Goal: Information Seeking & Learning: Find specific fact

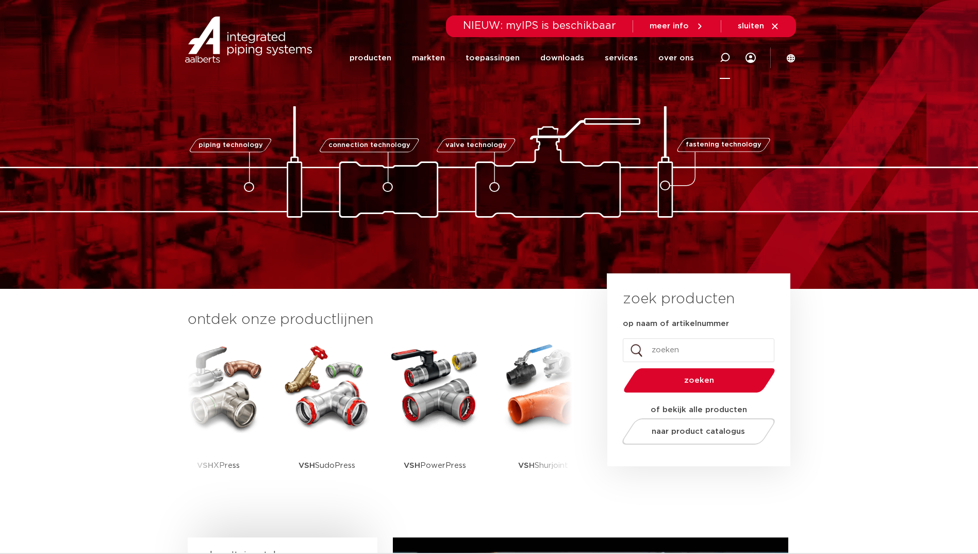
click at [724, 60] on icon at bounding box center [724, 58] width 12 height 12
paste input "6270G"
type input "6270G"
click button "Zoeken" at bounding box center [0, 0] width 0 height 0
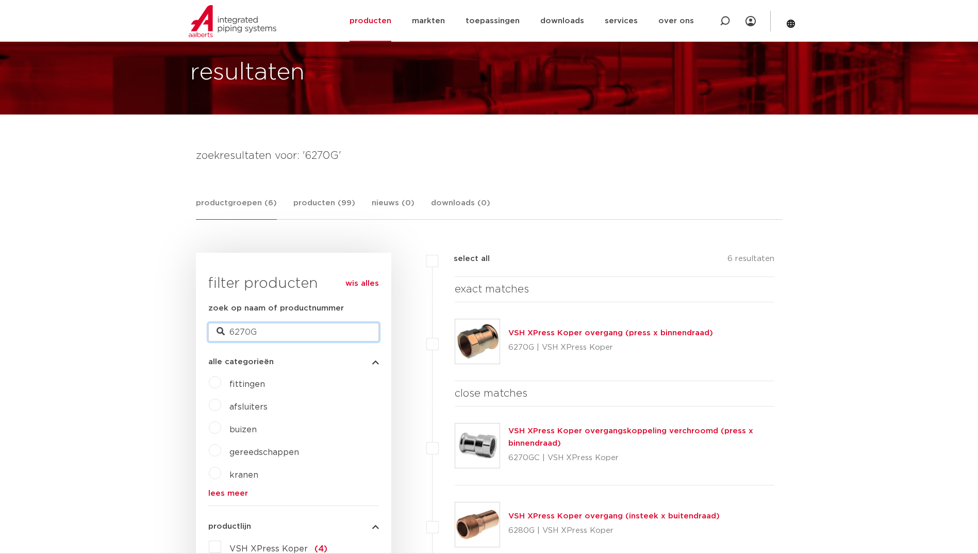
drag, startPoint x: 257, startPoint y: 330, endPoint x: 183, endPoint y: 320, distance: 74.9
paste input "SP4270GV"
type input "SP4270GV"
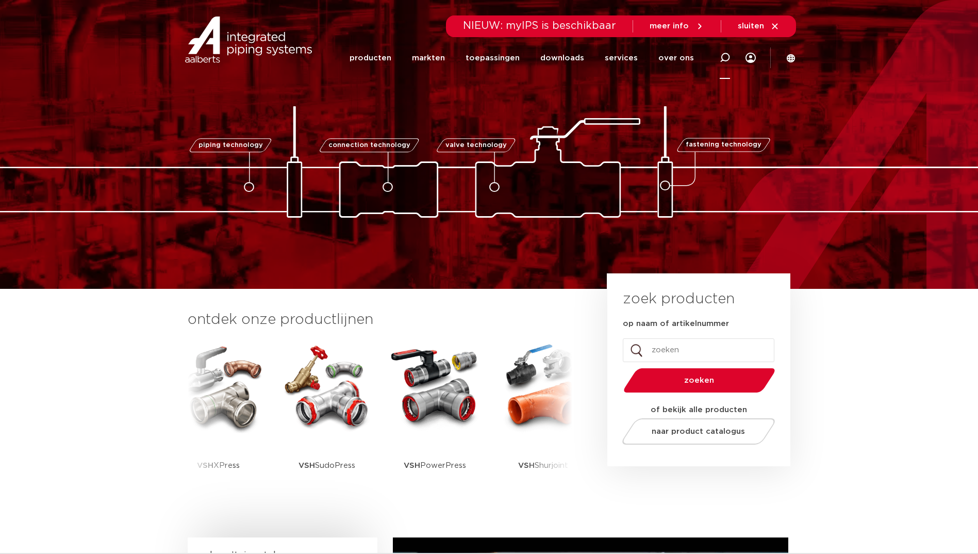
click at [722, 59] on icon at bounding box center [724, 58] width 10 height 10
type input "wartel"
click button "Zoeken" at bounding box center [0, 0] width 0 height 0
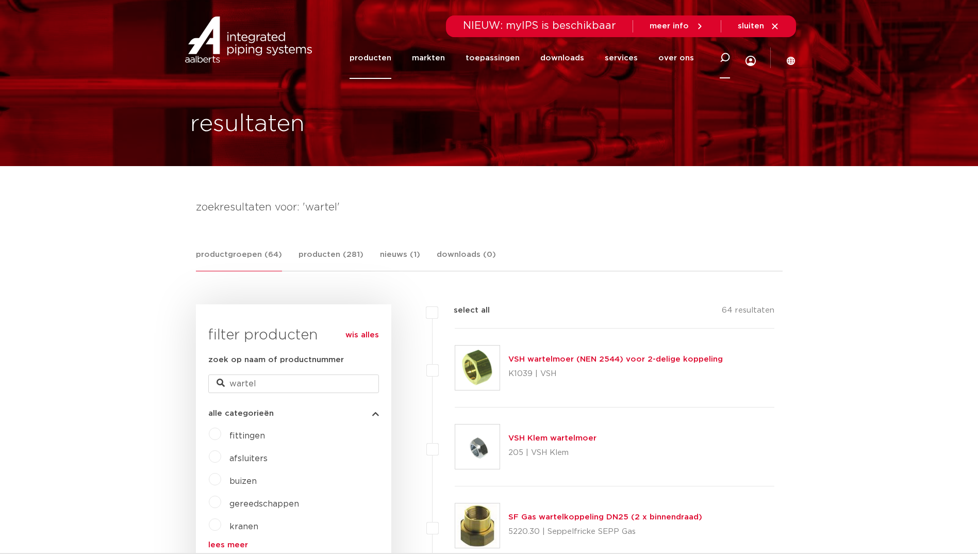
click at [722, 53] on div at bounding box center [724, 58] width 41 height 42
click at [730, 57] on icon at bounding box center [724, 64] width 14 height 14
click at [730, 56] on div at bounding box center [724, 58] width 41 height 42
type input "wartelpuntstuk"
click button "Zoeken" at bounding box center [0, 0] width 0 height 0
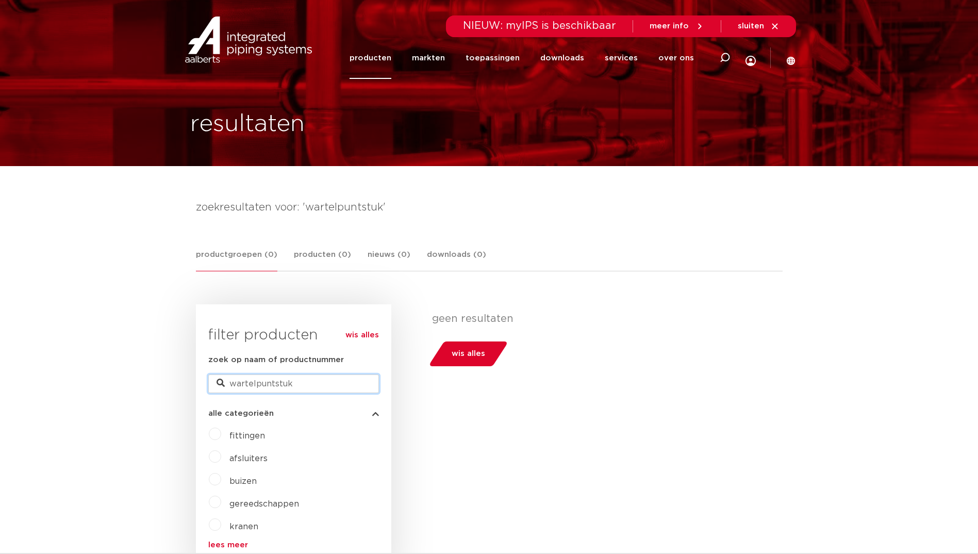
click at [327, 385] on input "wartelpuntstuk" at bounding box center [293, 383] width 171 height 19
type input "wartel"
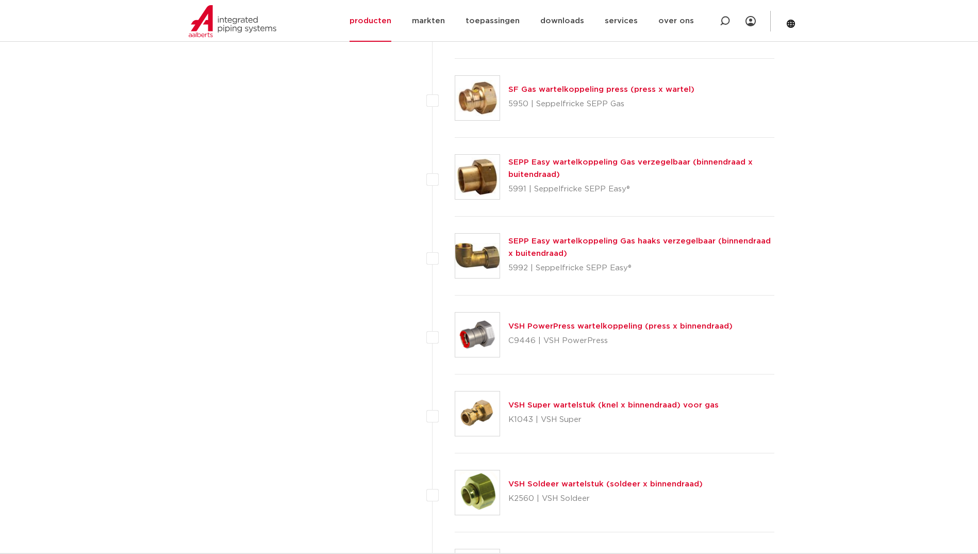
scroll to position [1082, 0]
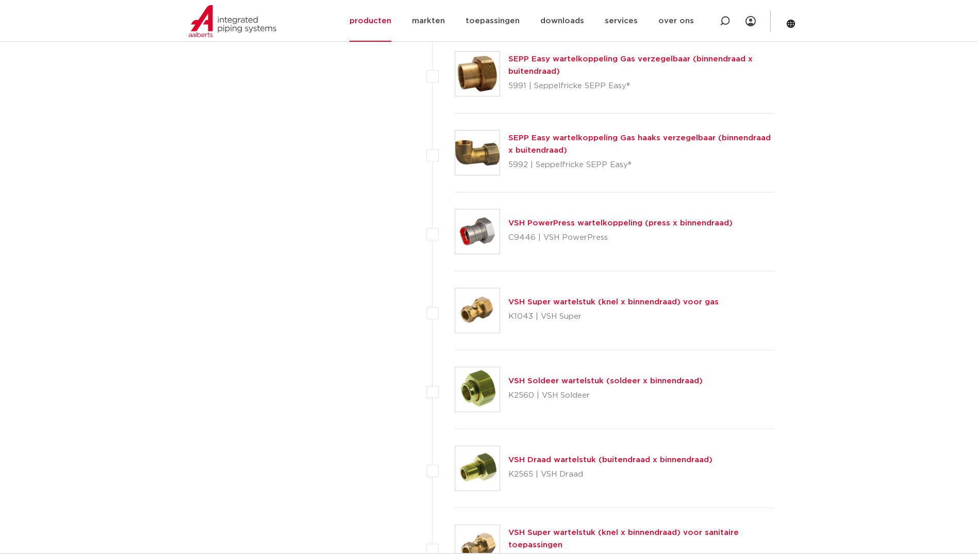
click at [710, 301] on link "VSH Super wartelstuk (knel x binnendraad) voor gas" at bounding box center [613, 302] width 210 height 8
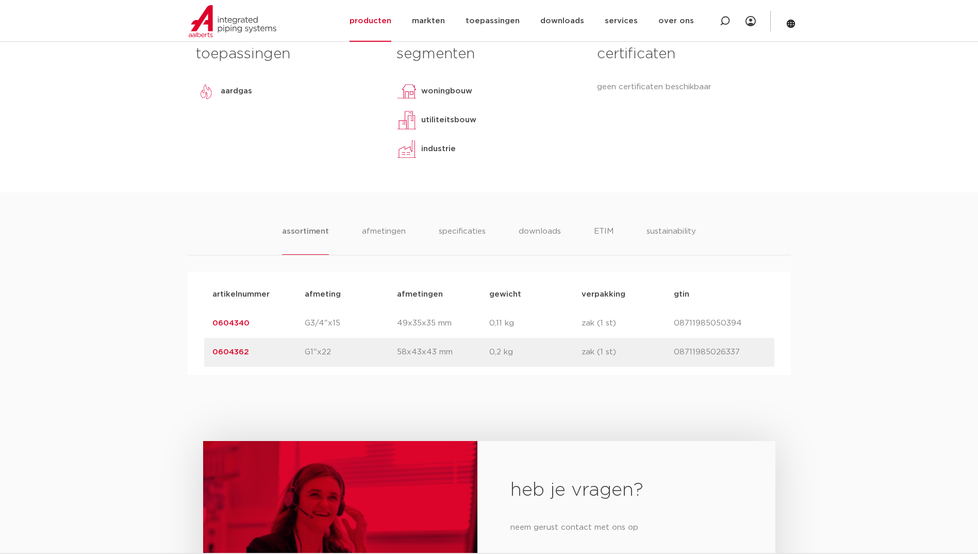
scroll to position [515, 0]
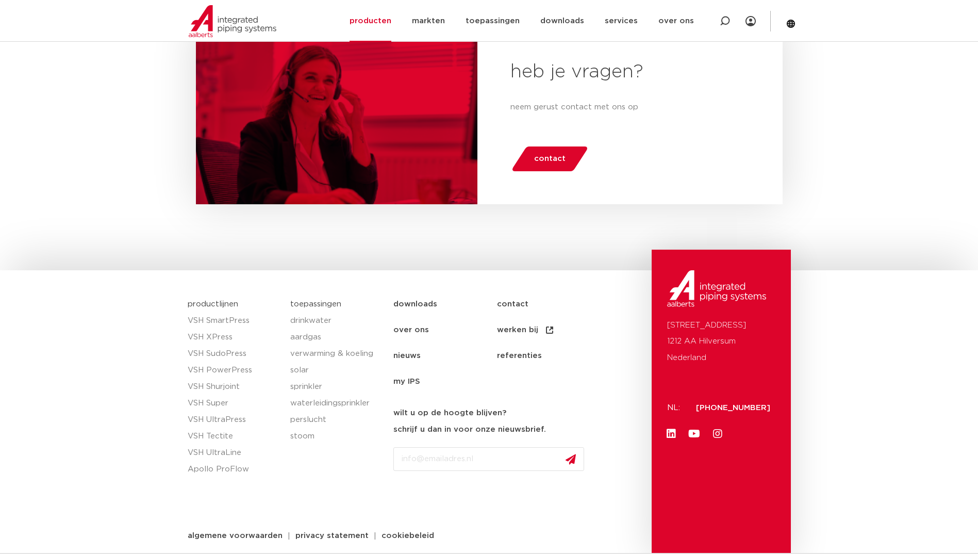
scroll to position [629, 0]
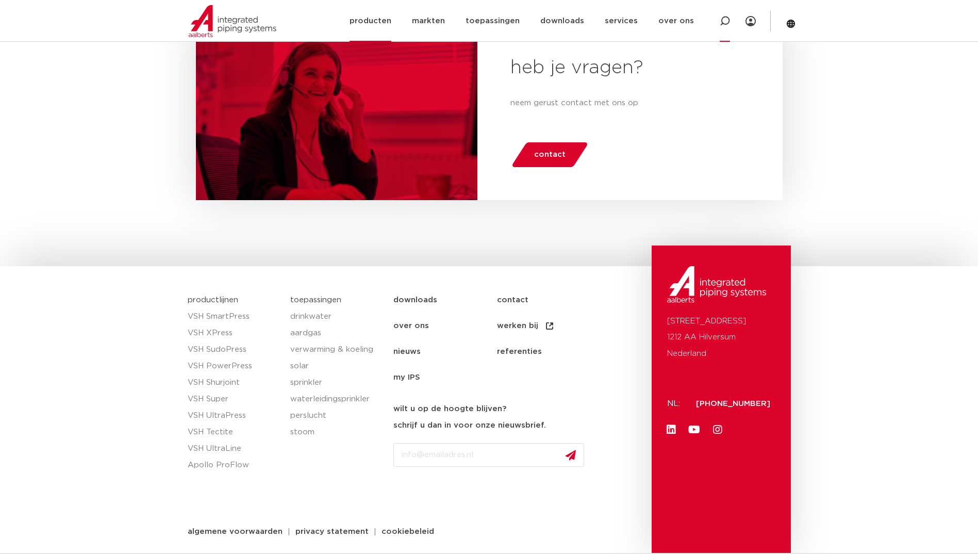
click at [727, 22] on icon at bounding box center [724, 21] width 10 height 10
paste input "6431139"
type input "6431139"
click button "Zoeken" at bounding box center [0, 0] width 0 height 0
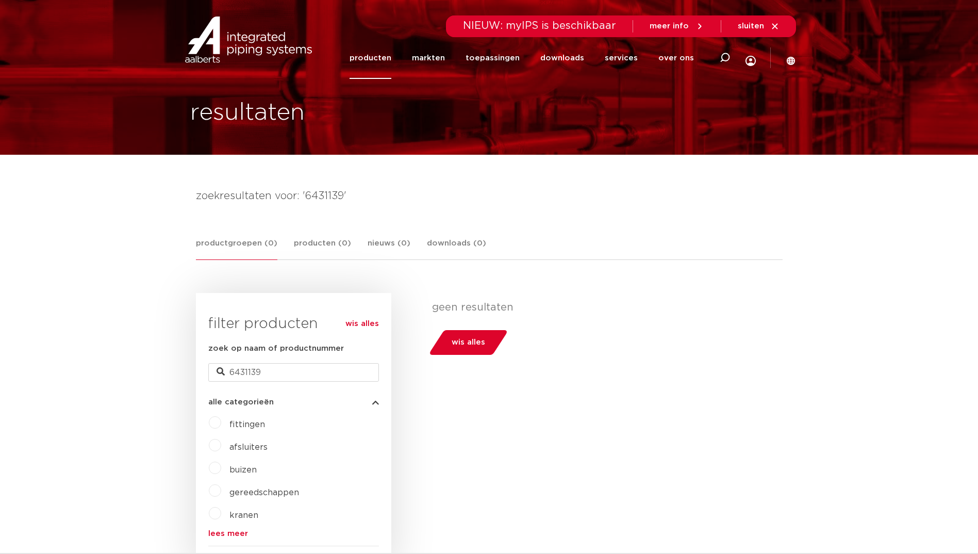
scroll to position [11, 0]
drag, startPoint x: 262, startPoint y: 377, endPoint x: 200, endPoint y: 383, distance: 62.2
click at [200, 383] on div "wis alles filter producten zoek op naam of productnummer 6431139 alle categorie…" at bounding box center [293, 432] width 195 height 278
paste input "20068"
type input "6200689"
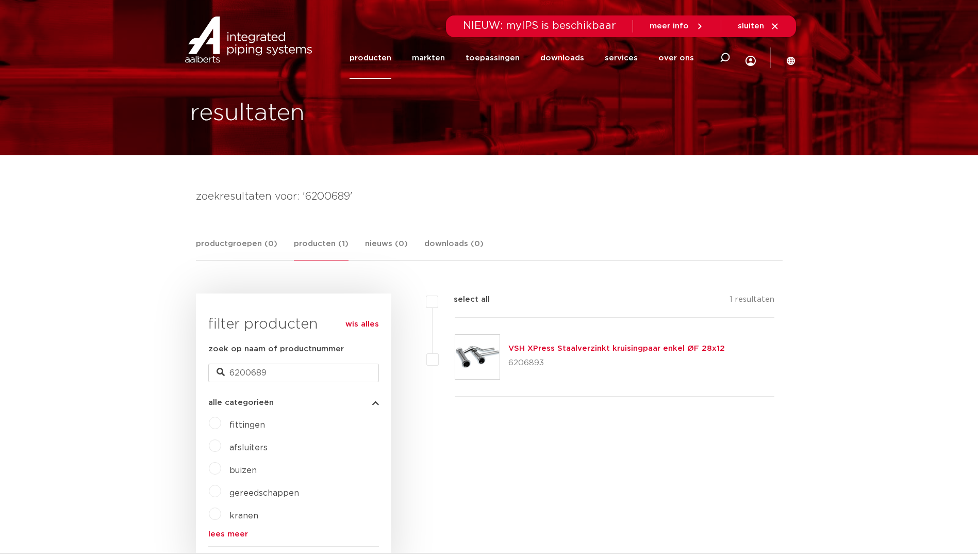
click at [529, 352] on link "VSH XPress Staalverzinkt kruisingpaar enkel ØF 28x12" at bounding box center [616, 348] width 216 height 8
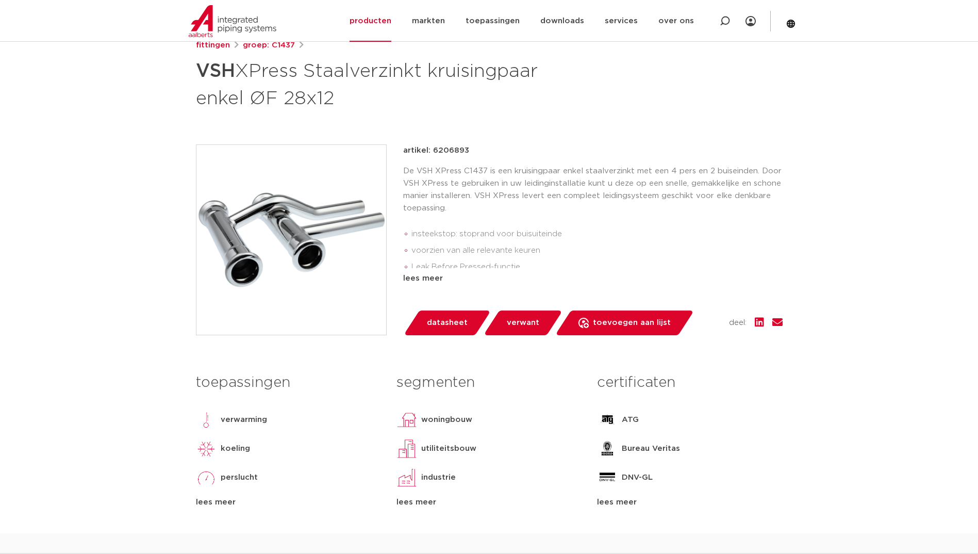
scroll to position [155, 0]
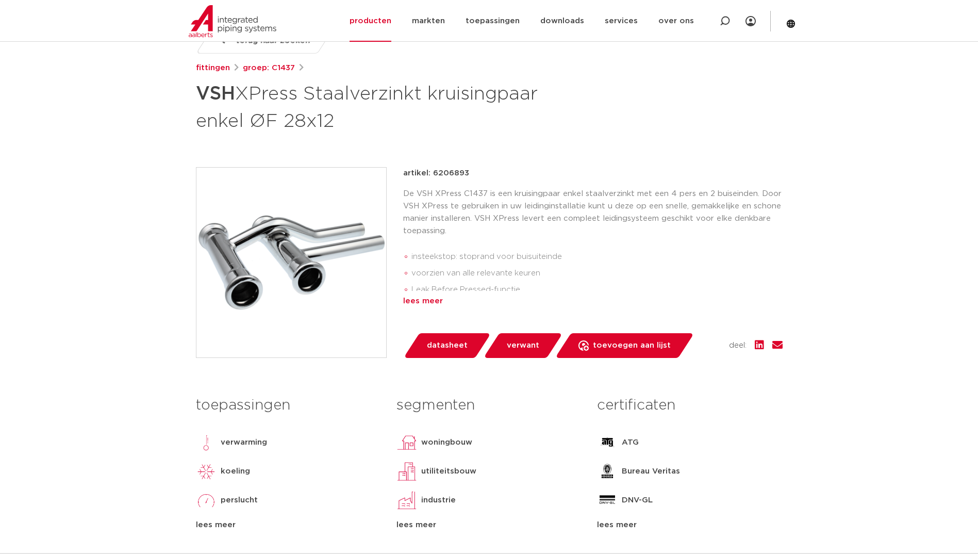
click at [409, 303] on div "lees meer" at bounding box center [592, 301] width 379 height 12
